Goal: Information Seeking & Learning: Understand process/instructions

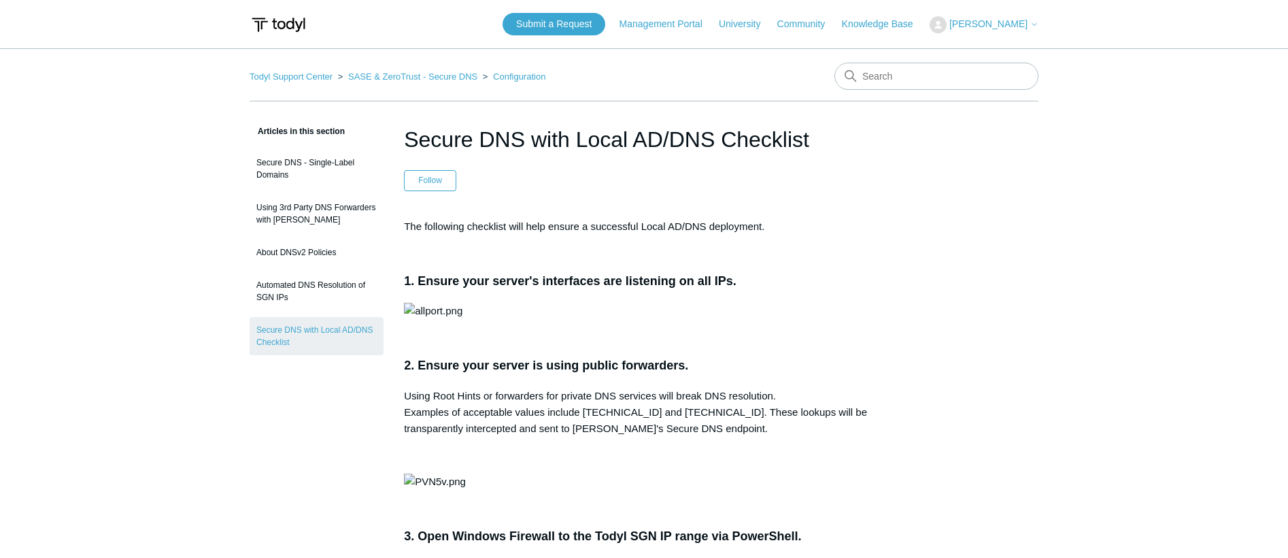
click at [841, 319] on p at bounding box center [644, 311] width 480 height 16
click at [798, 319] on p at bounding box center [644, 311] width 480 height 16
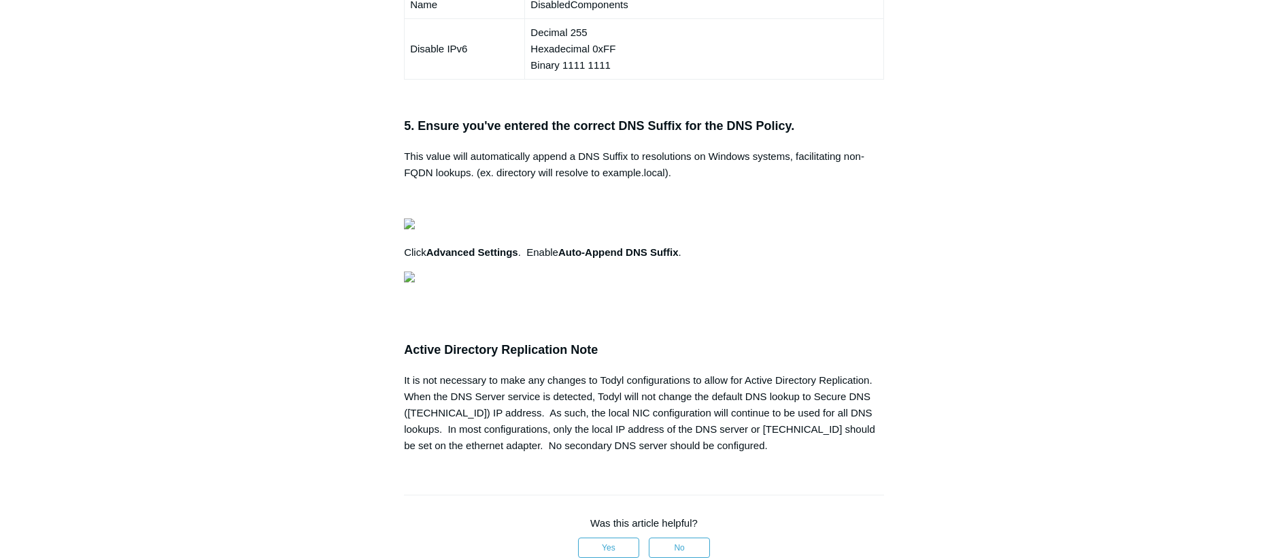
scroll to position [0, 428]
drag, startPoint x: 416, startPoint y: 118, endPoint x: 975, endPoint y: 132, distance: 559.9
copy pre "New-NetFirewallRule -DisplayName "Todyl SGN Network" -Direction Inbound -Progra…"
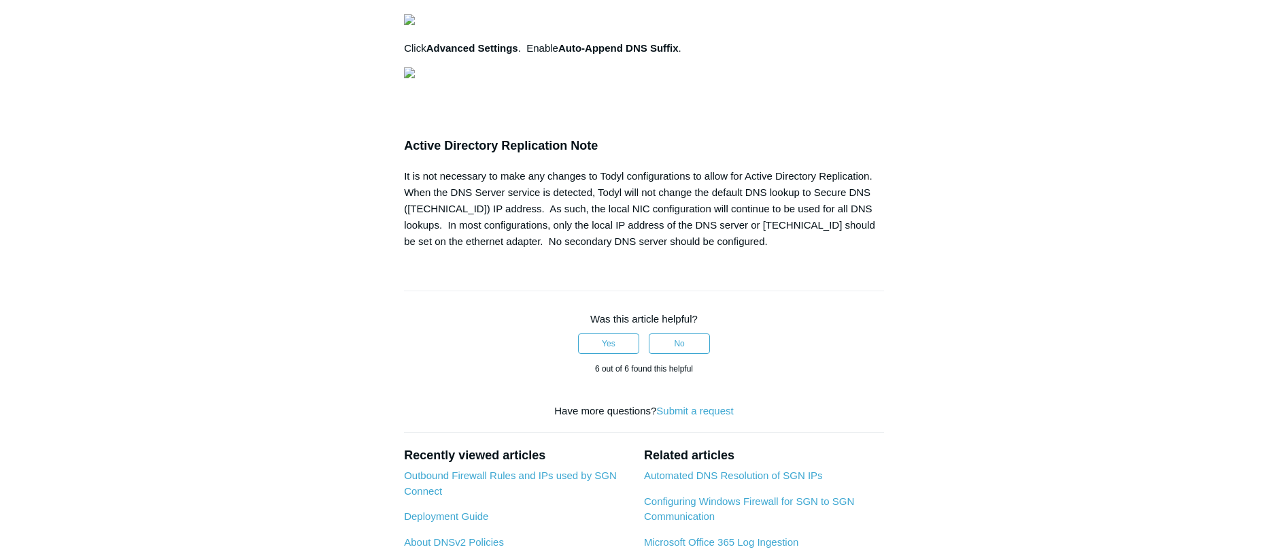
scroll to position [0, 377]
drag, startPoint x: 408, startPoint y: 278, endPoint x: 911, endPoint y: 345, distance: 507.7
copy pre "# Set the location to the registry Set-Location -Path "HKLM:\SYSTEM\CurrentCont…"
